Goal: Task Accomplishment & Management: Complete application form

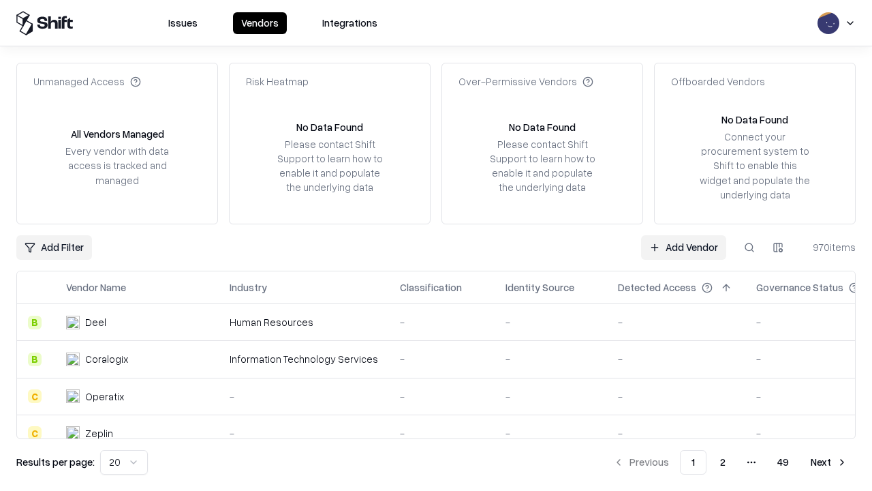
click at [684, 247] on link "Add Vendor" at bounding box center [683, 247] width 85 height 25
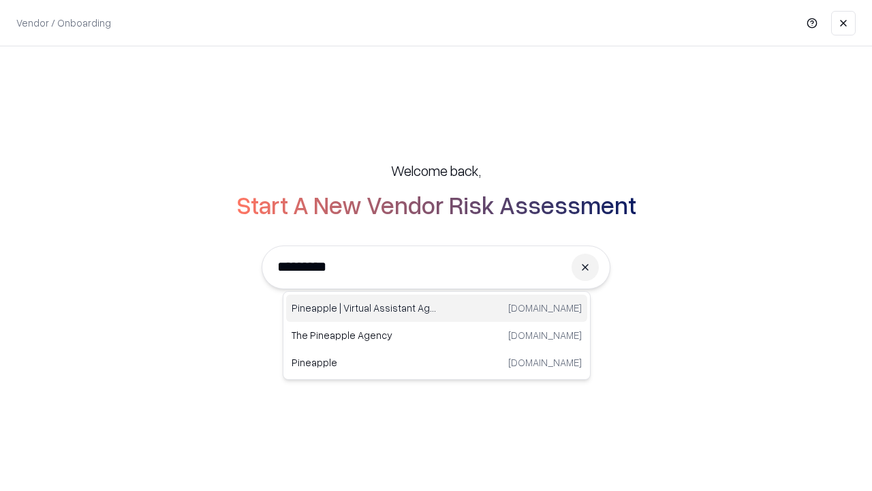
click at [437, 308] on div "Pineapple | Virtual Assistant Agency trypineapple.com" at bounding box center [436, 307] width 301 height 27
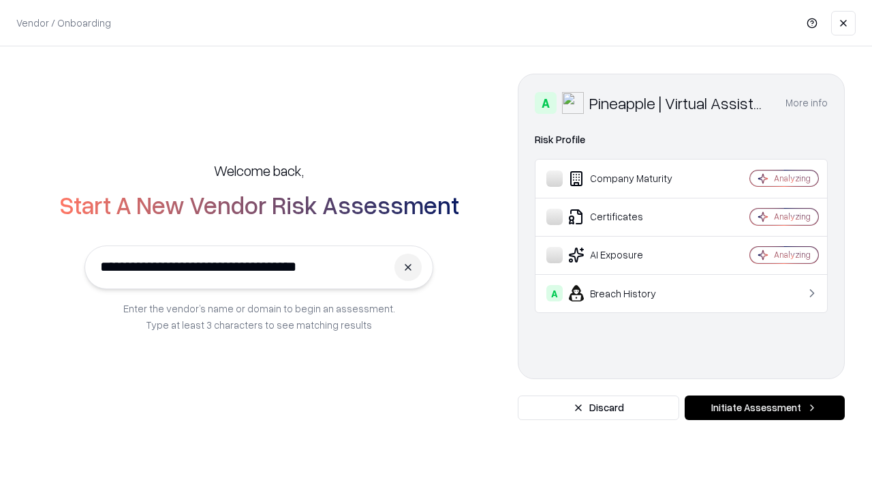
type input "**********"
click at [765, 408] on button "Initiate Assessment" at bounding box center [765, 407] width 160 height 25
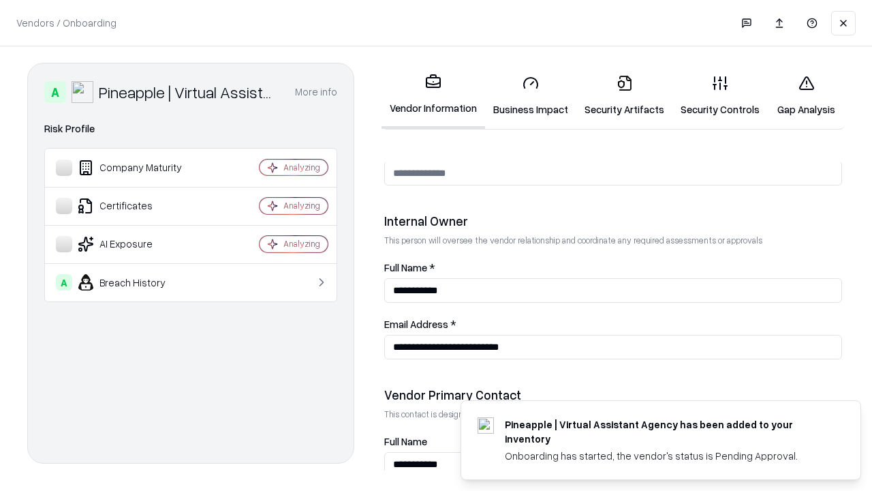
scroll to position [706, 0]
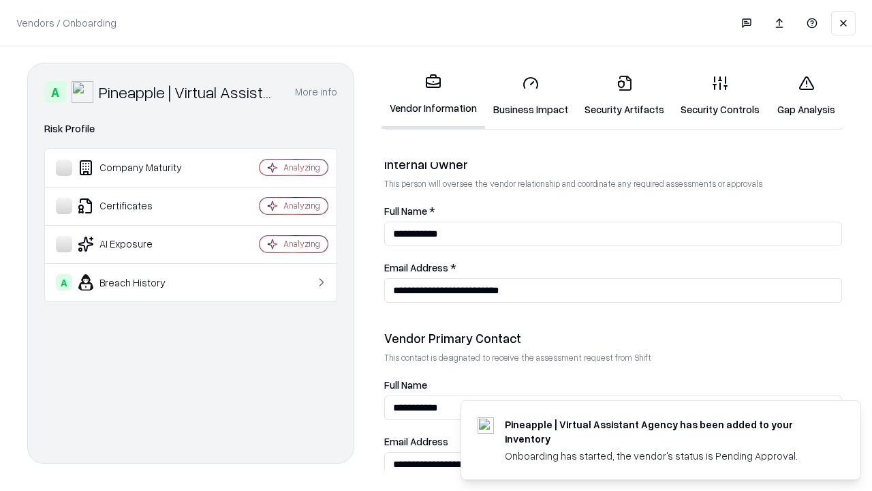
click at [531, 95] on link "Business Impact" at bounding box center [530, 95] width 91 height 63
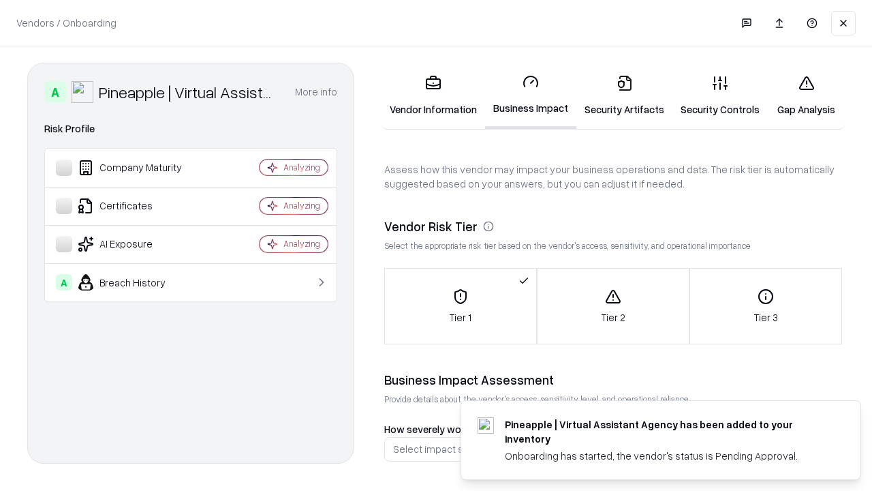
click at [624, 95] on link "Security Artifacts" at bounding box center [625, 95] width 96 height 63
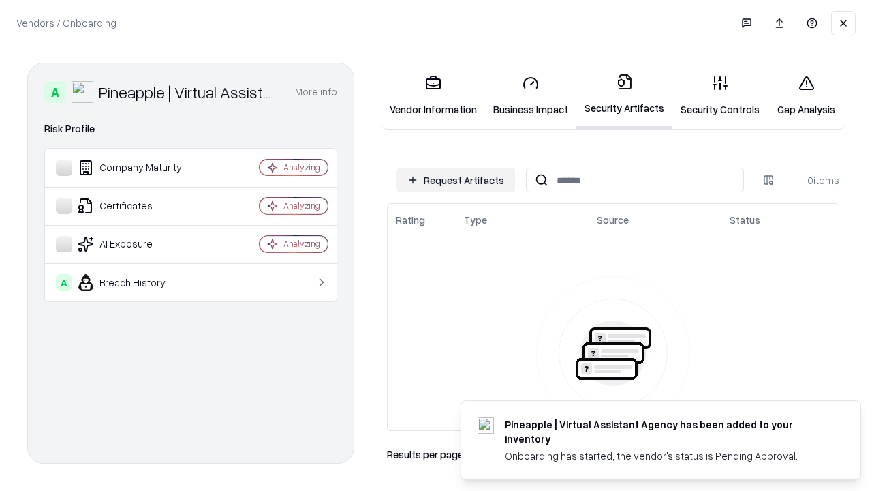
click at [456, 180] on button "Request Artifacts" at bounding box center [456, 180] width 119 height 25
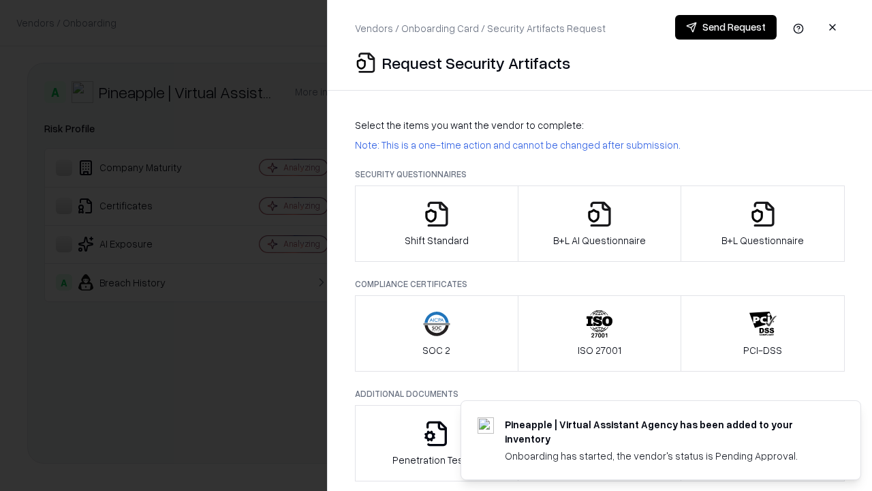
click at [436, 224] on icon "button" at bounding box center [436, 213] width 27 height 27
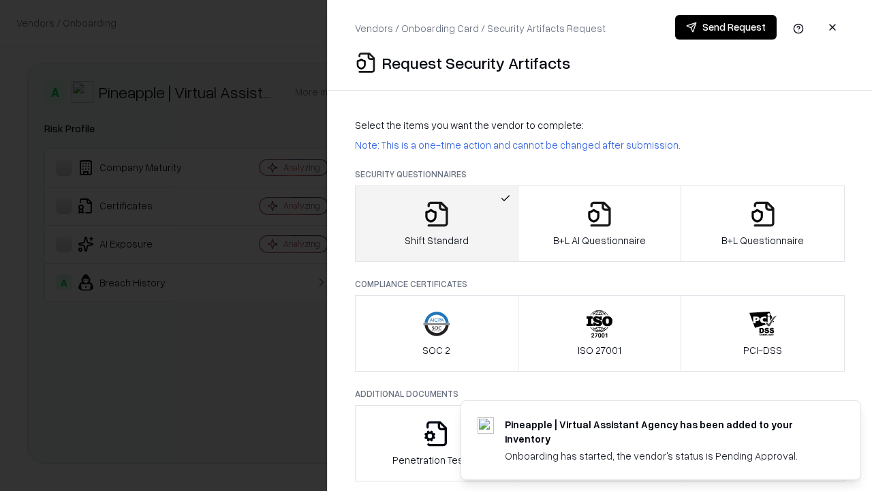
click at [726, 27] on button "Send Request" at bounding box center [726, 27] width 102 height 25
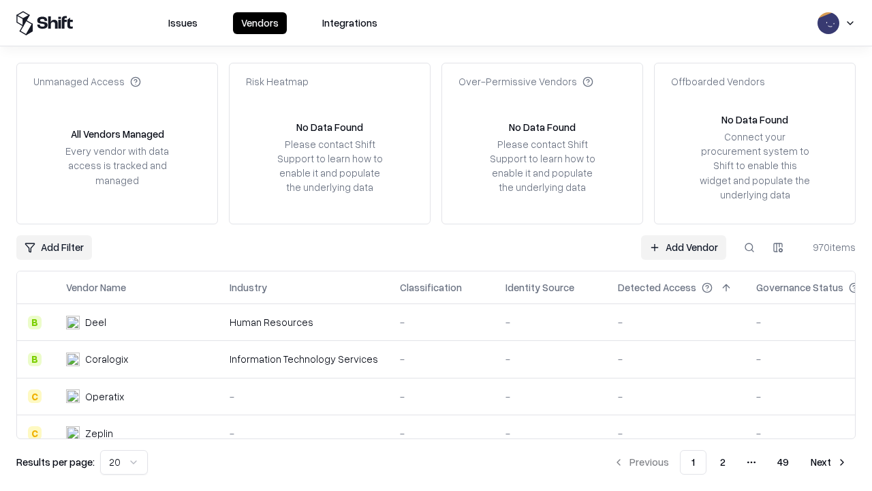
click at [750, 247] on button at bounding box center [749, 247] width 25 height 25
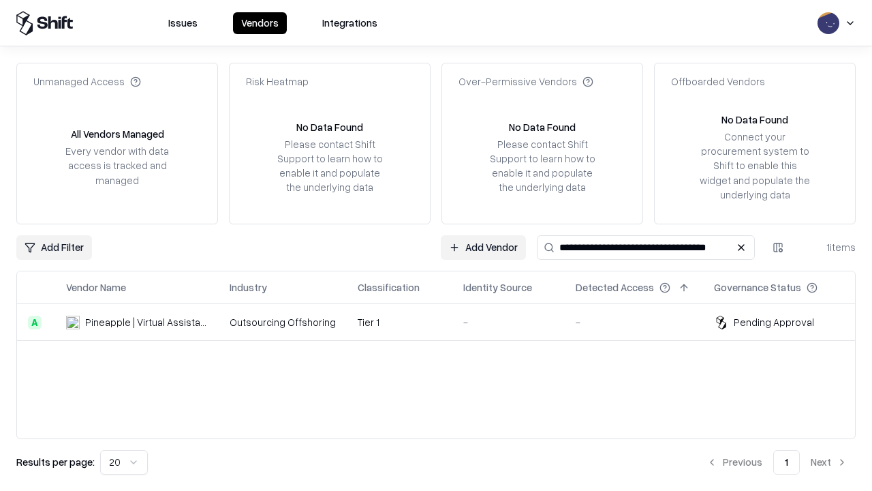
type input "**********"
click at [444, 322] on td "Tier 1" at bounding box center [400, 322] width 106 height 37
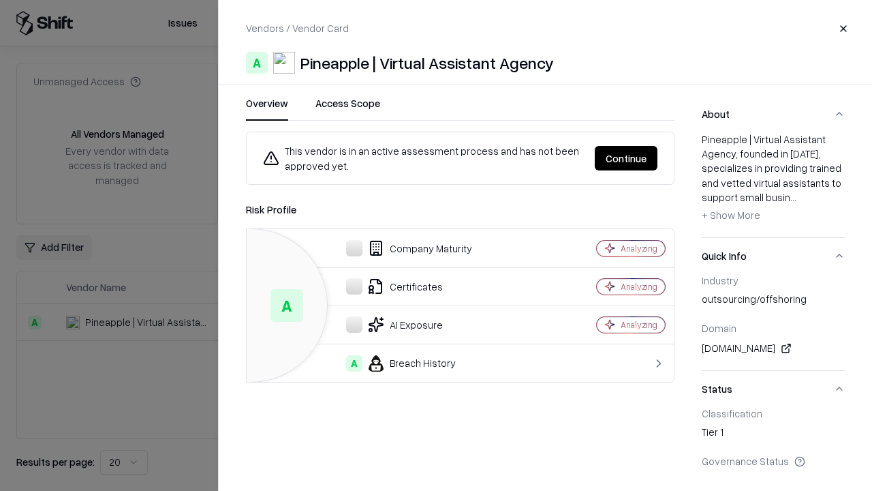
click at [626, 158] on button "Continue" at bounding box center [626, 158] width 63 height 25
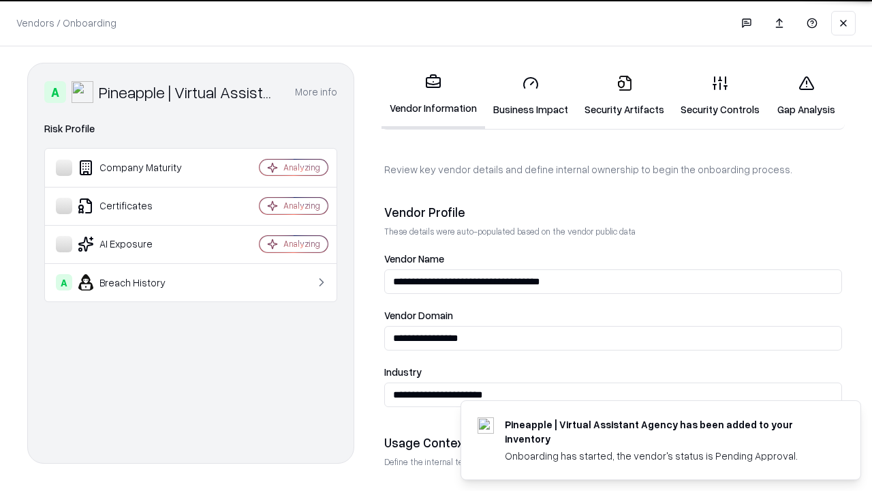
click at [624, 95] on link "Security Artifacts" at bounding box center [625, 95] width 96 height 63
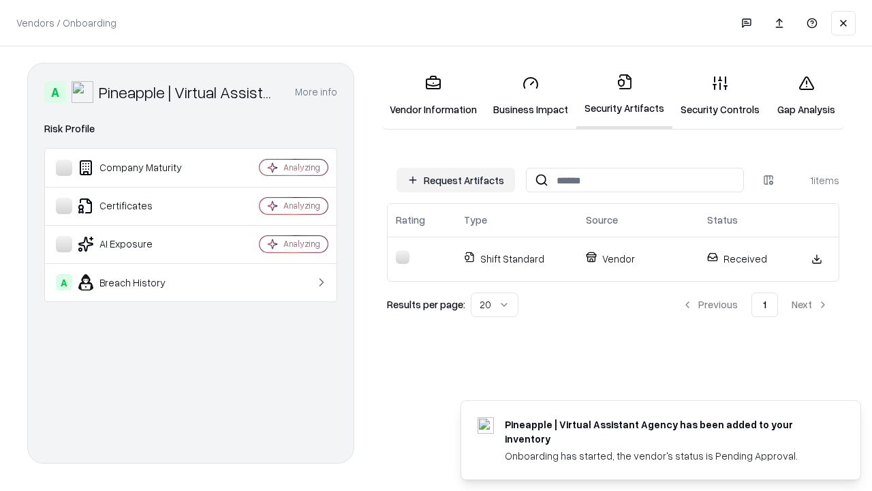
click at [720, 95] on link "Security Controls" at bounding box center [720, 95] width 95 height 63
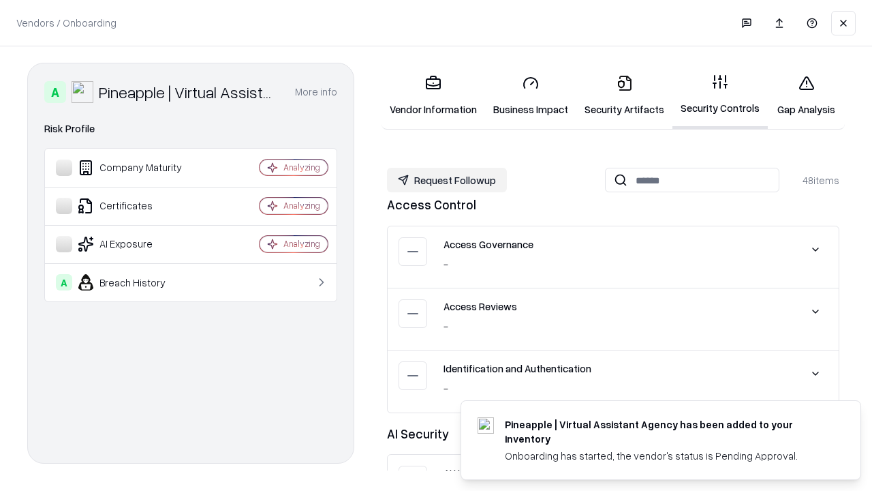
click at [447, 180] on button "Request Followup" at bounding box center [447, 180] width 120 height 25
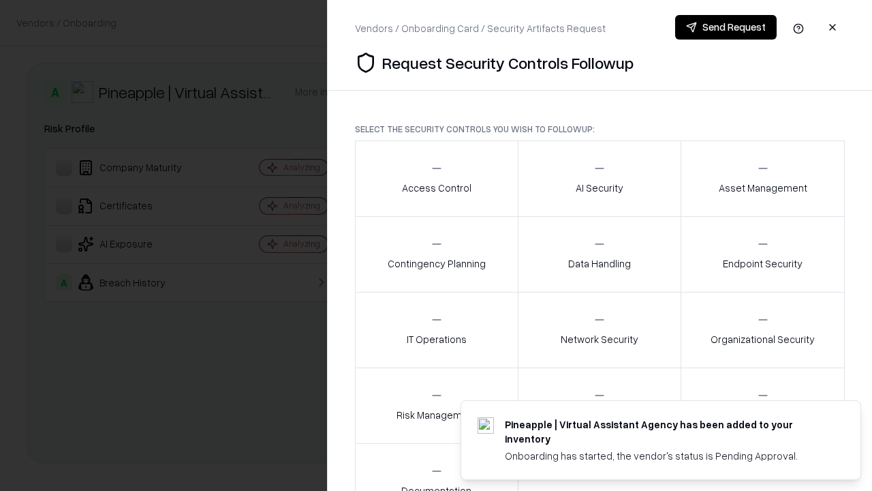
click at [436, 179] on div "Access Control" at bounding box center [437, 178] width 70 height 33
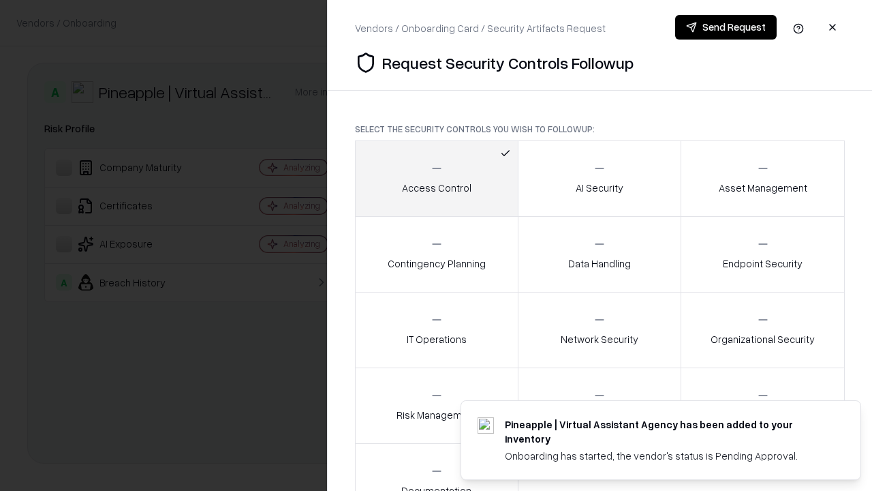
click at [726, 27] on button "Send Request" at bounding box center [726, 27] width 102 height 25
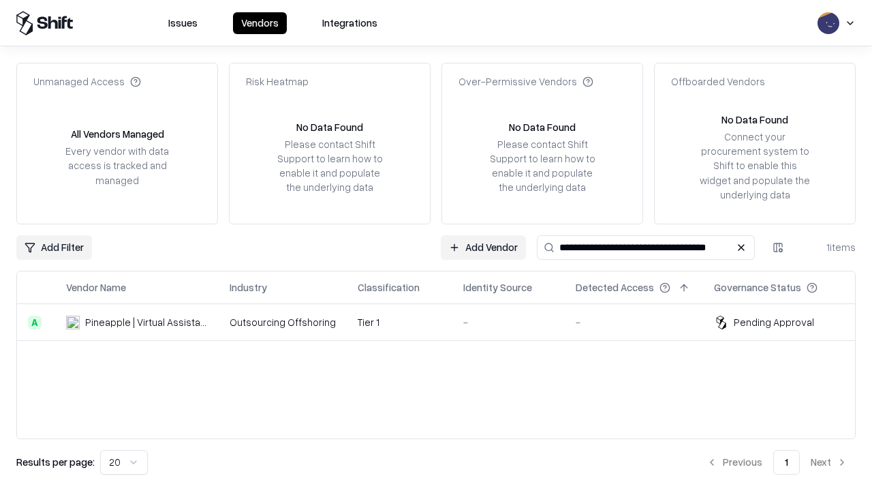
type input "**********"
click at [444, 322] on td "Tier 1" at bounding box center [400, 322] width 106 height 37
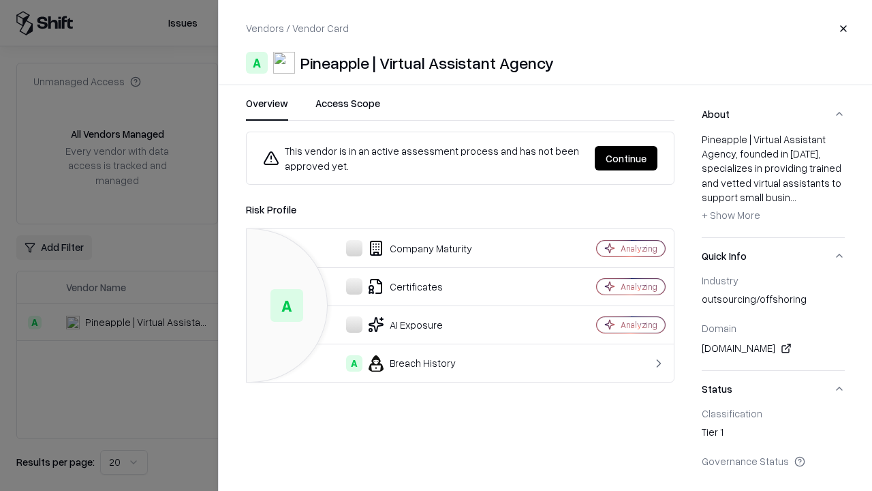
click at [626, 158] on button "Continue" at bounding box center [626, 158] width 63 height 25
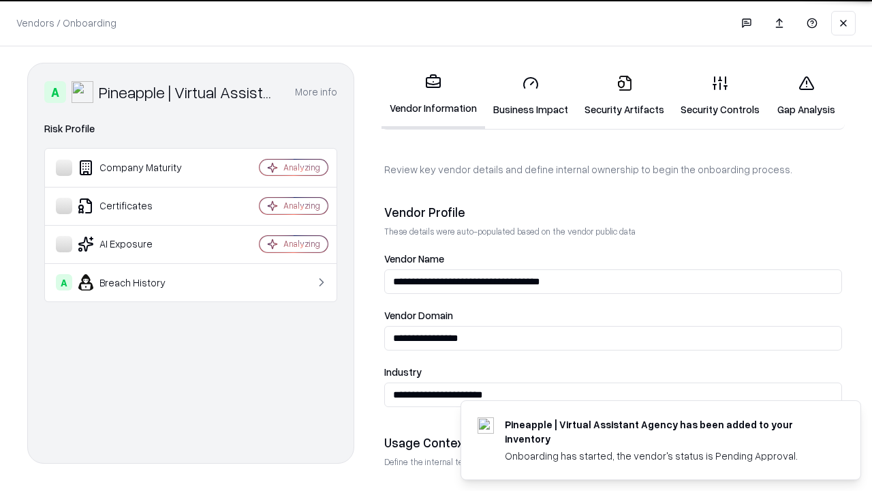
click at [806, 95] on link "Gap Analysis" at bounding box center [806, 95] width 77 height 63
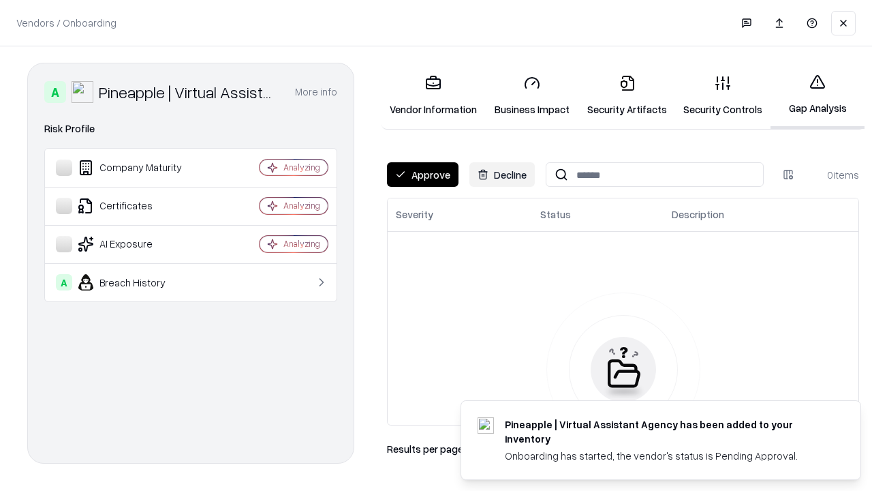
click at [423, 174] on button "Approve" at bounding box center [423, 174] width 72 height 25
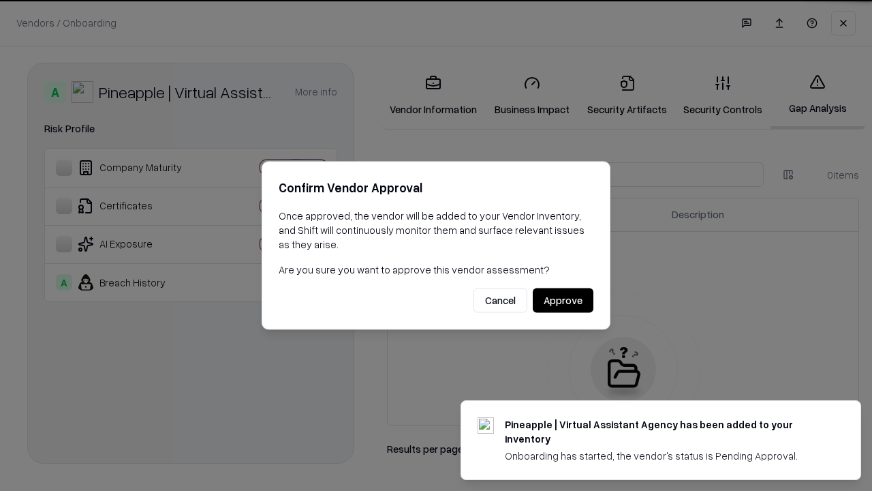
click at [563, 300] on button "Approve" at bounding box center [563, 300] width 61 height 25
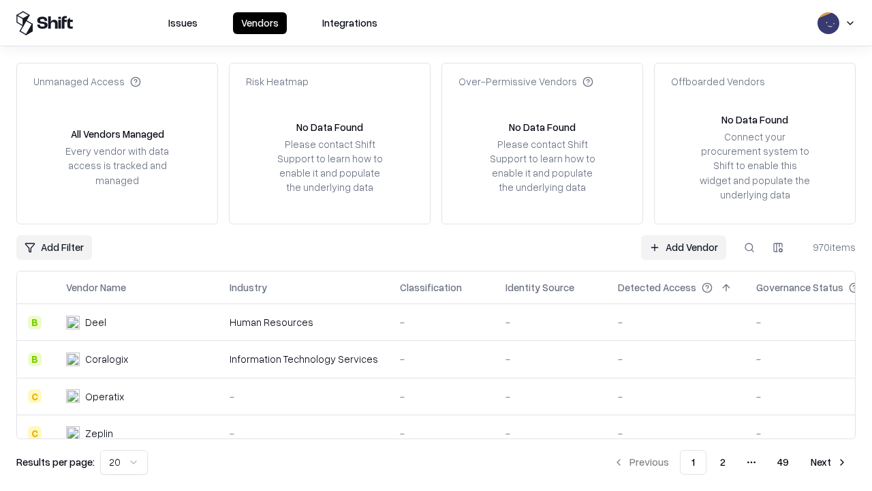
type input "**********"
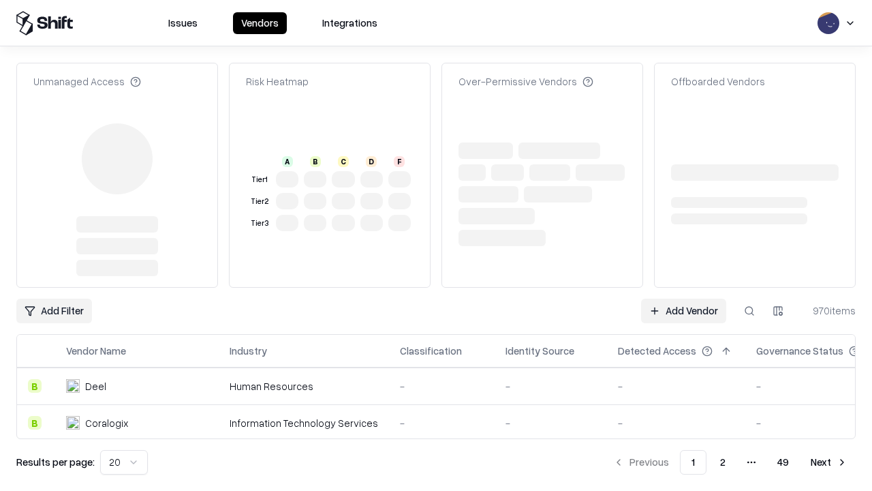
click at [684, 311] on link "Add Vendor" at bounding box center [683, 310] width 85 height 25
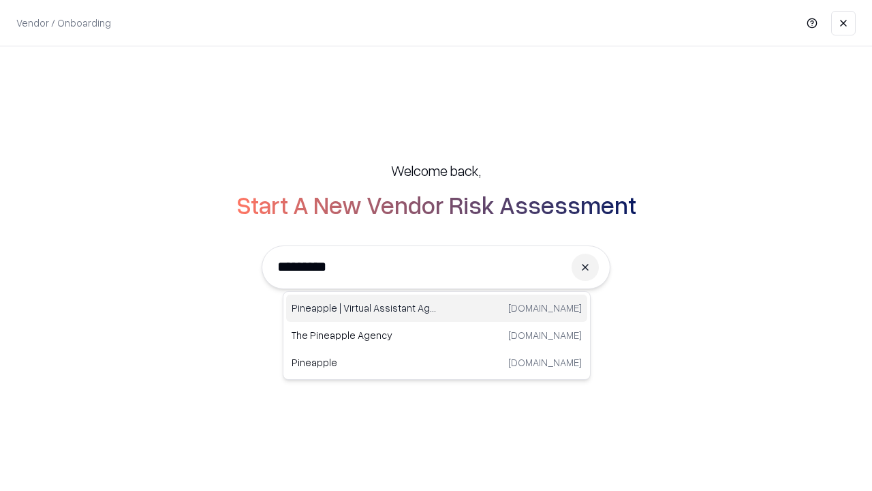
click at [437, 308] on div "Pineapple | Virtual Assistant Agency trypineapple.com" at bounding box center [436, 307] width 301 height 27
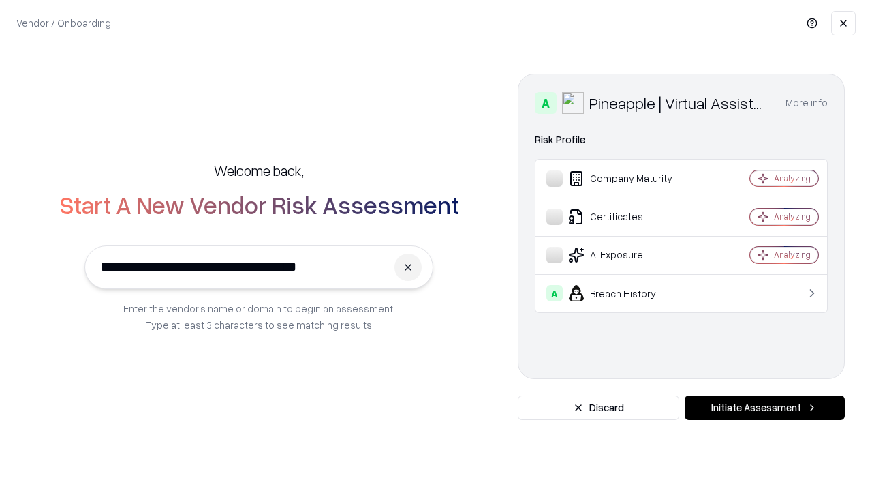
type input "**********"
click at [765, 408] on button "Initiate Assessment" at bounding box center [765, 407] width 160 height 25
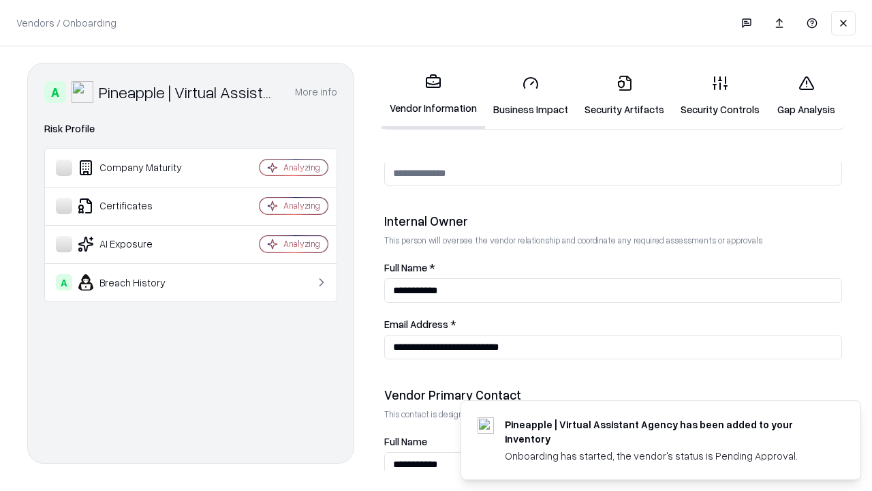
scroll to position [706, 0]
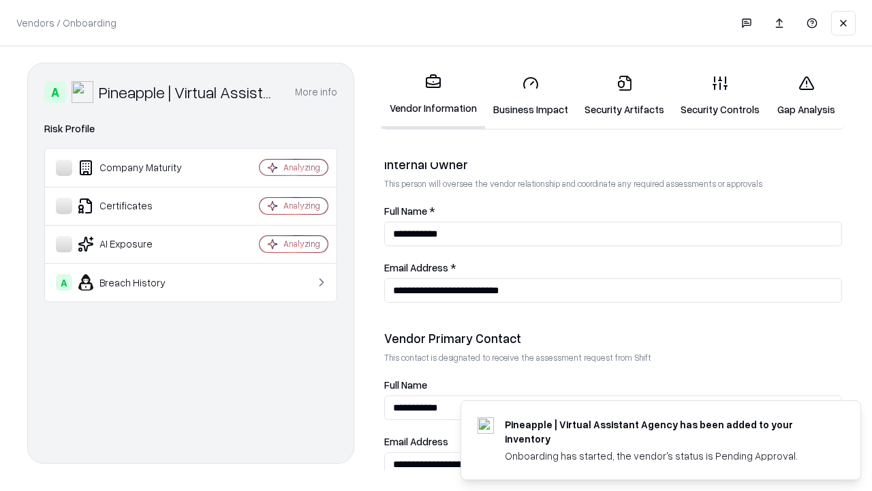
click at [806, 95] on link "Gap Analysis" at bounding box center [806, 95] width 77 height 63
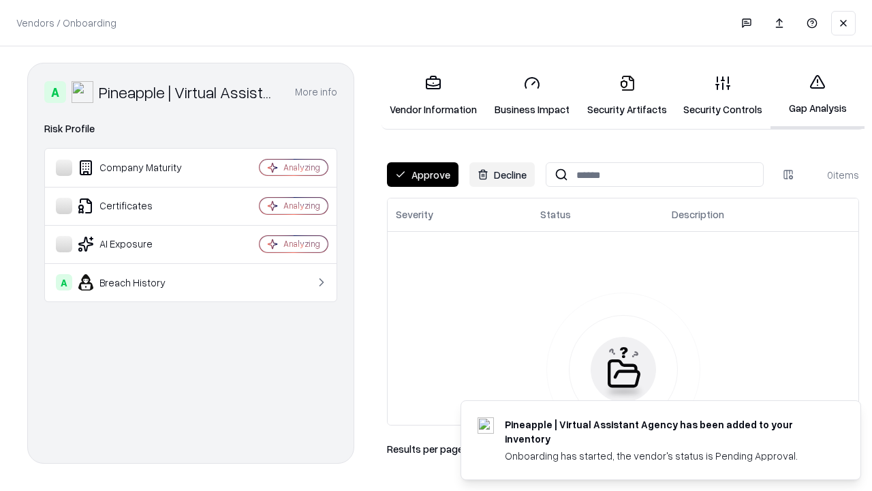
click at [423, 174] on button "Approve" at bounding box center [423, 174] width 72 height 25
